Goal: Entertainment & Leisure: Browse casually

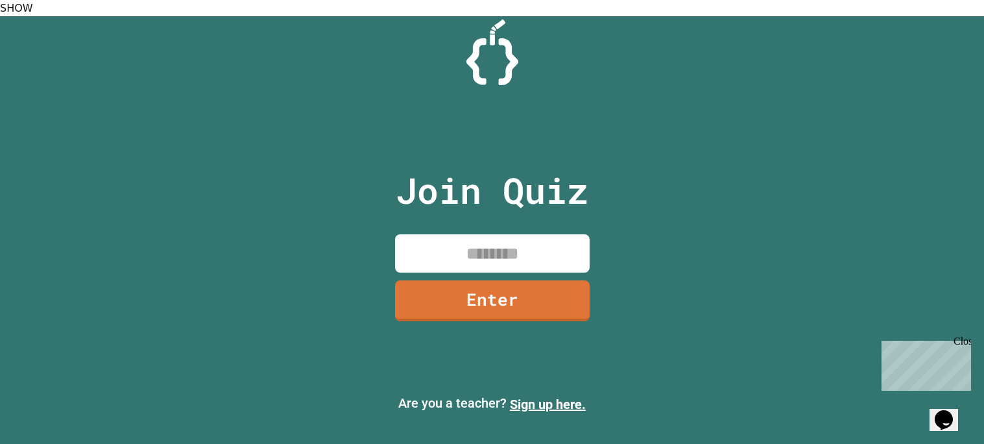
click at [965, 343] on div "Close" at bounding box center [962, 343] width 16 height 16
click at [558, 234] on input at bounding box center [492, 253] width 195 height 38
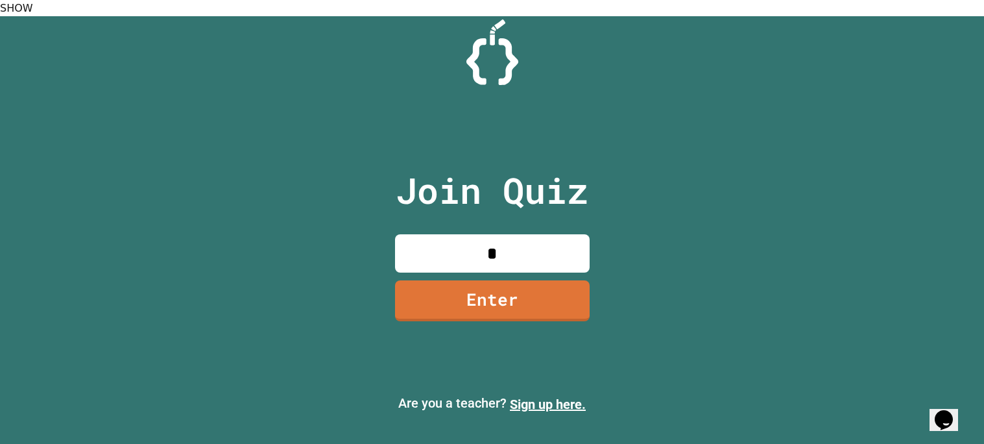
type input "*"
type input "********"
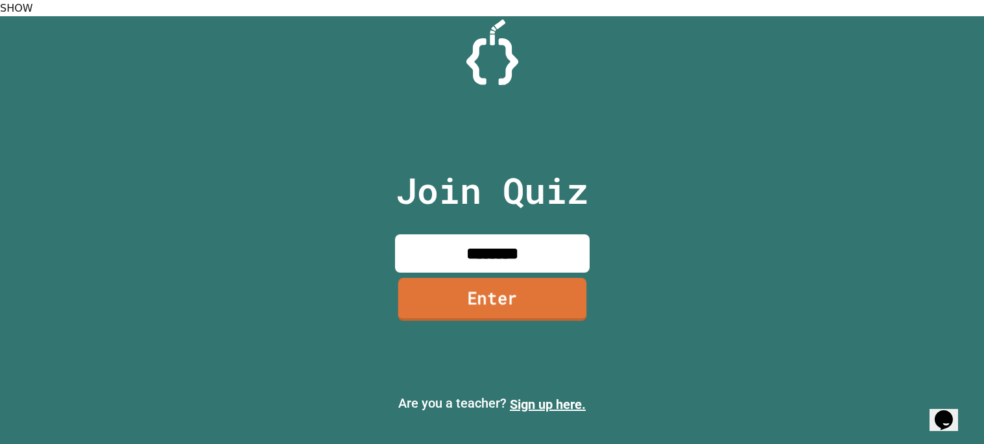
click at [557, 298] on link "Enter" at bounding box center [492, 299] width 189 height 43
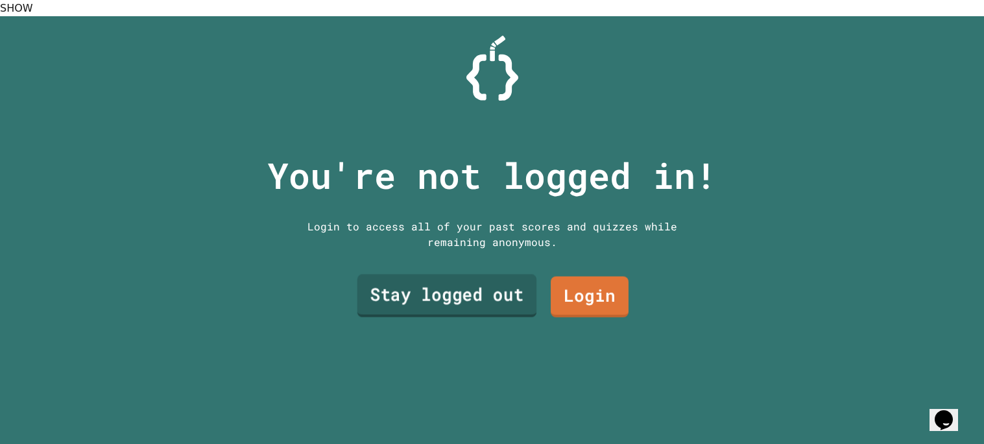
click at [511, 287] on link "Stay logged out" at bounding box center [447, 295] width 180 height 43
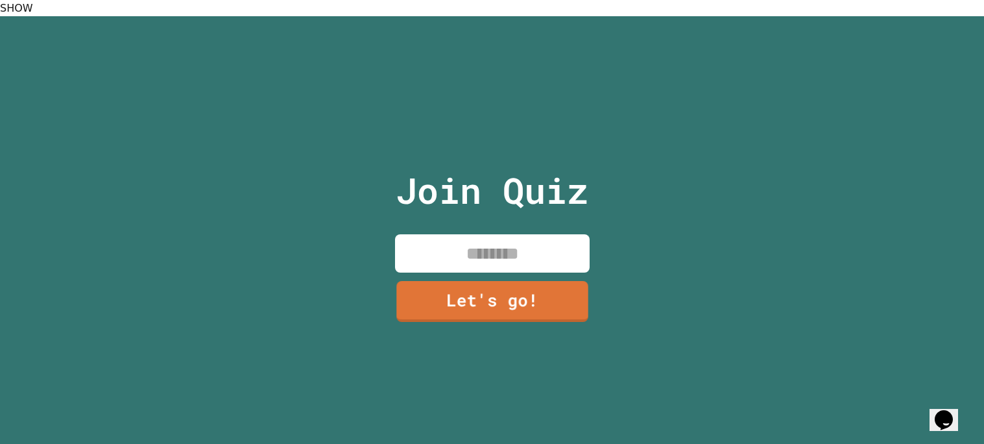
click at [479, 245] on input at bounding box center [492, 253] width 195 height 38
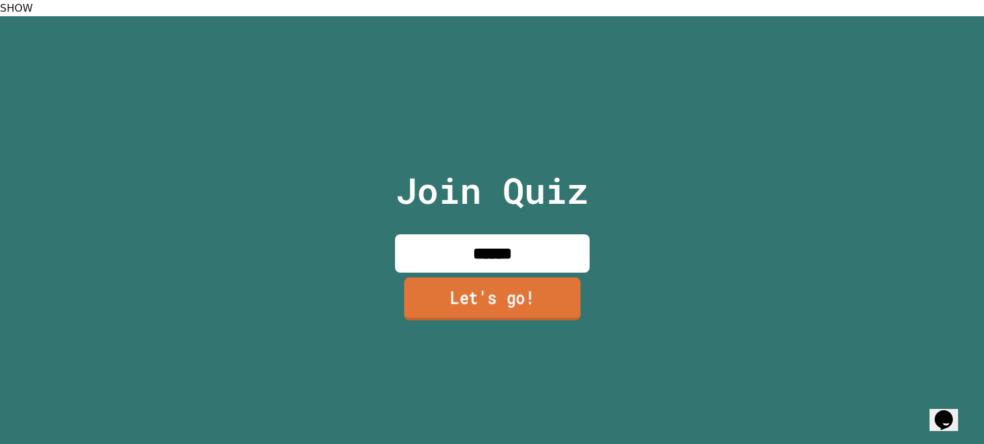
type input "******"
click at [499, 277] on link "Let's go!" at bounding box center [492, 298] width 176 height 43
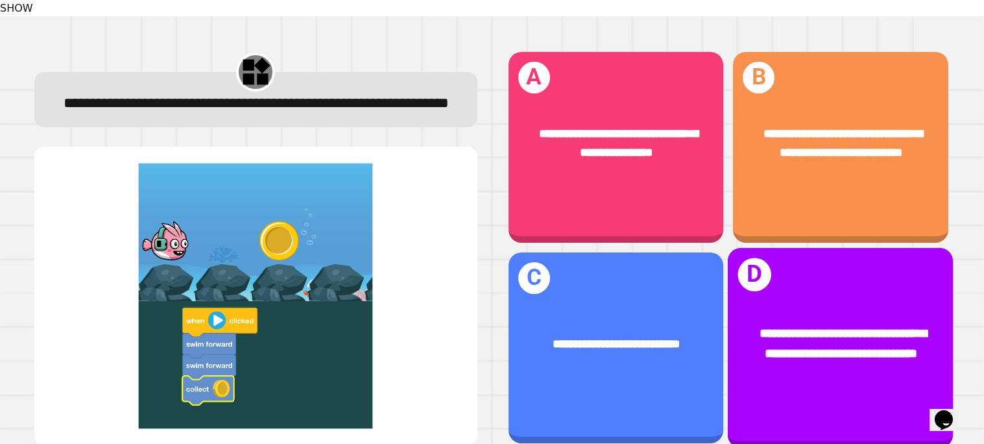
click at [854, 300] on div "**********" at bounding box center [841, 345] width 226 height 90
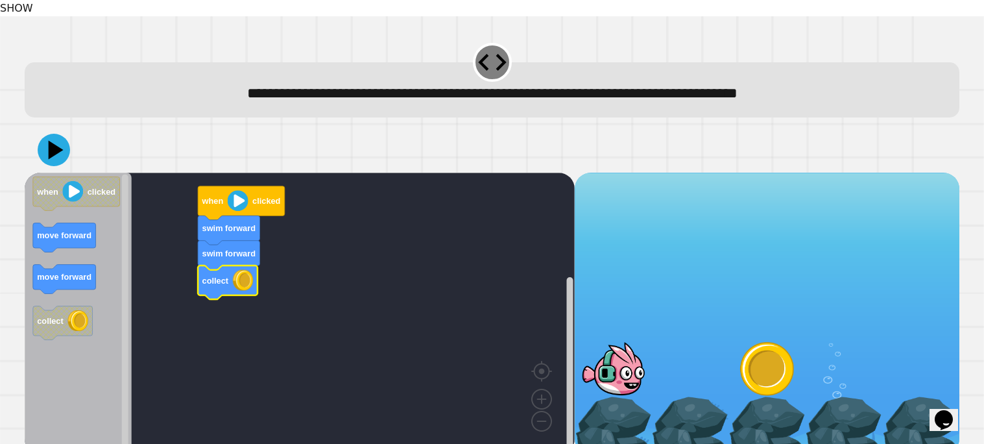
click at [51, 134] on icon at bounding box center [54, 150] width 32 height 32
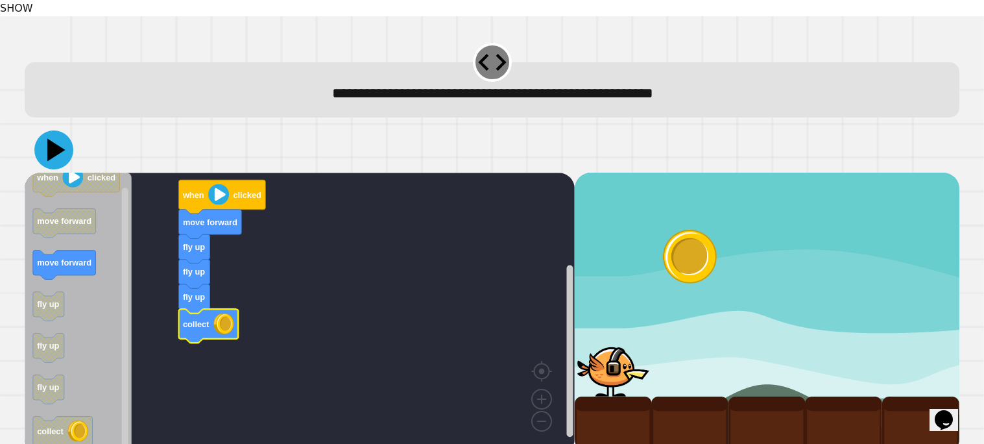
click at [58, 141] on icon at bounding box center [53, 149] width 39 height 39
click at [55, 130] on icon at bounding box center [53, 149] width 39 height 39
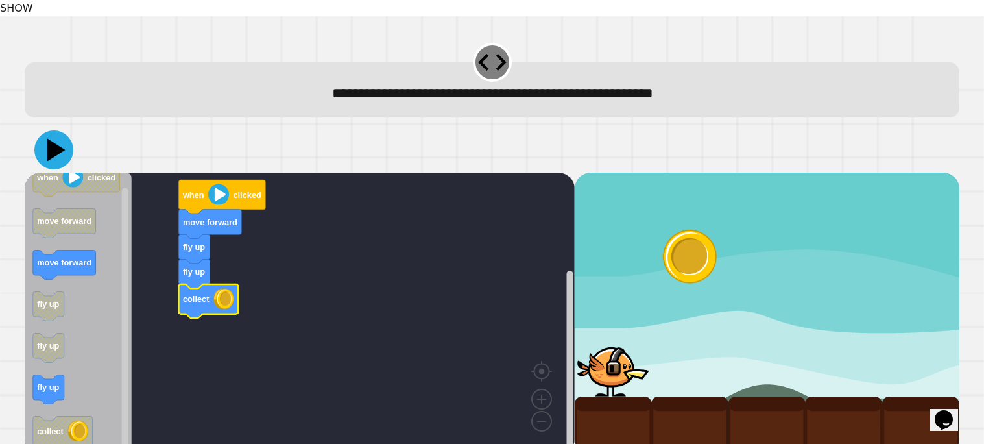
click at [58, 148] on icon at bounding box center [53, 149] width 39 height 39
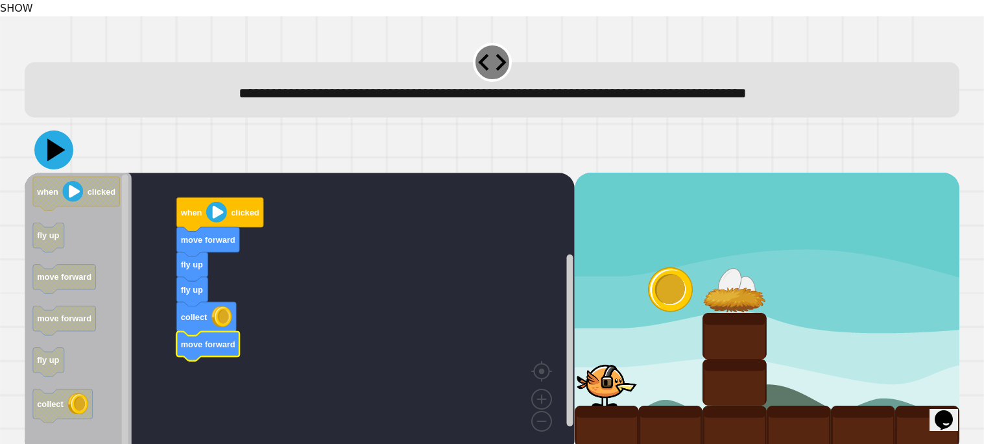
click at [53, 139] on icon at bounding box center [56, 150] width 18 height 23
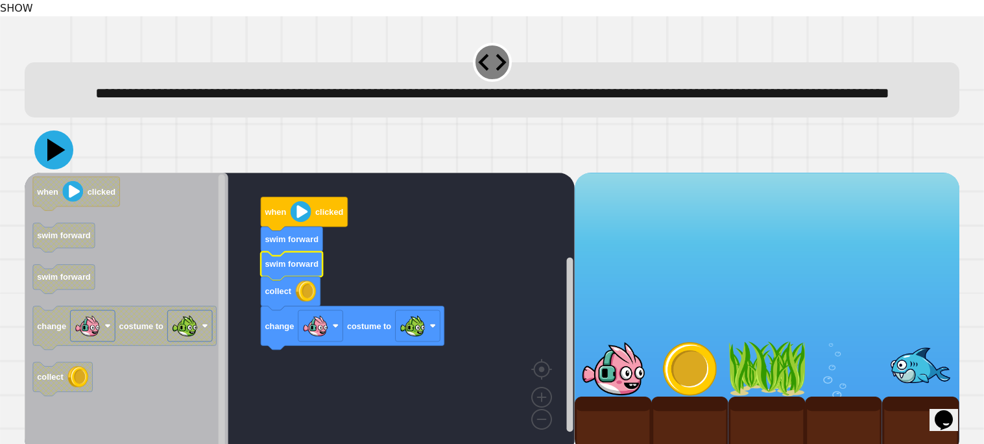
click at [49, 162] on icon at bounding box center [56, 150] width 18 height 23
click at [61, 163] on icon at bounding box center [53, 149] width 39 height 39
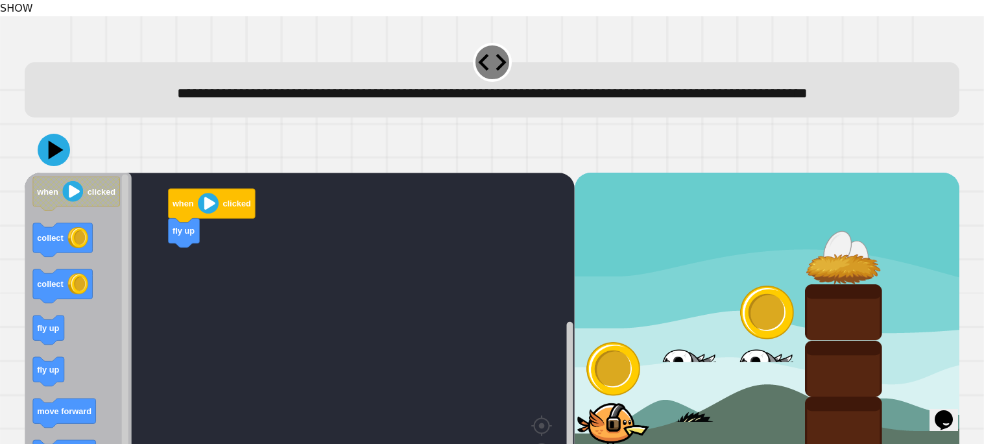
scroll to position [77, 0]
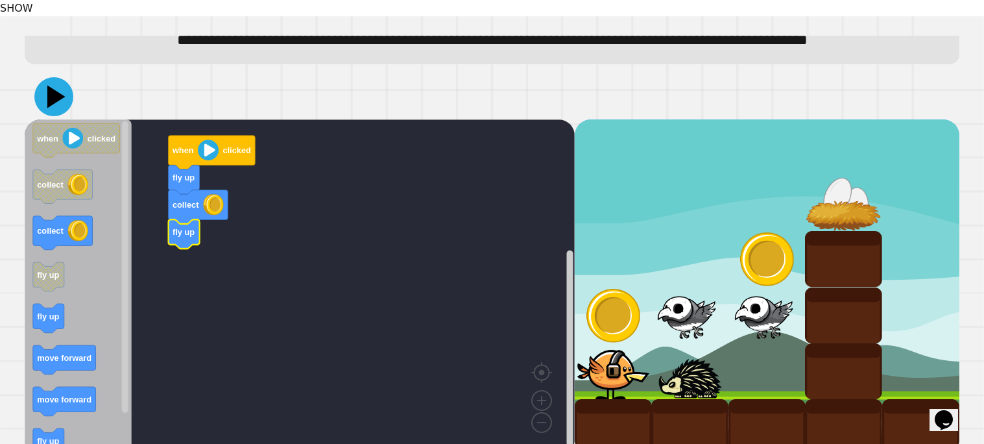
click at [48, 77] on icon at bounding box center [53, 96] width 39 height 39
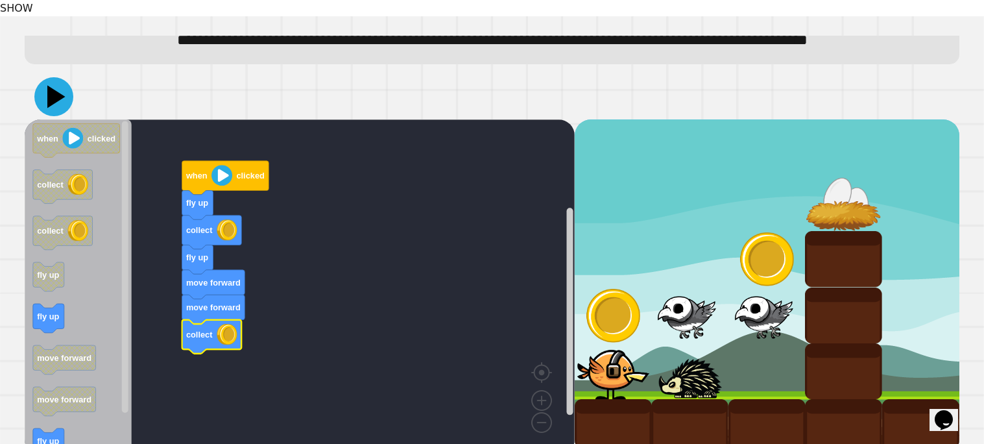
click at [53, 89] on icon at bounding box center [53, 96] width 39 height 39
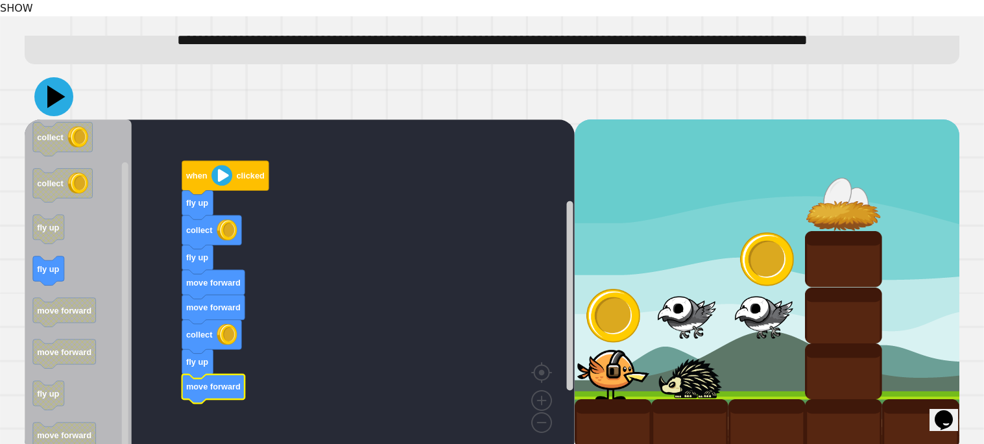
click at [43, 77] on icon at bounding box center [53, 96] width 39 height 39
